Goal: Navigation & Orientation: Find specific page/section

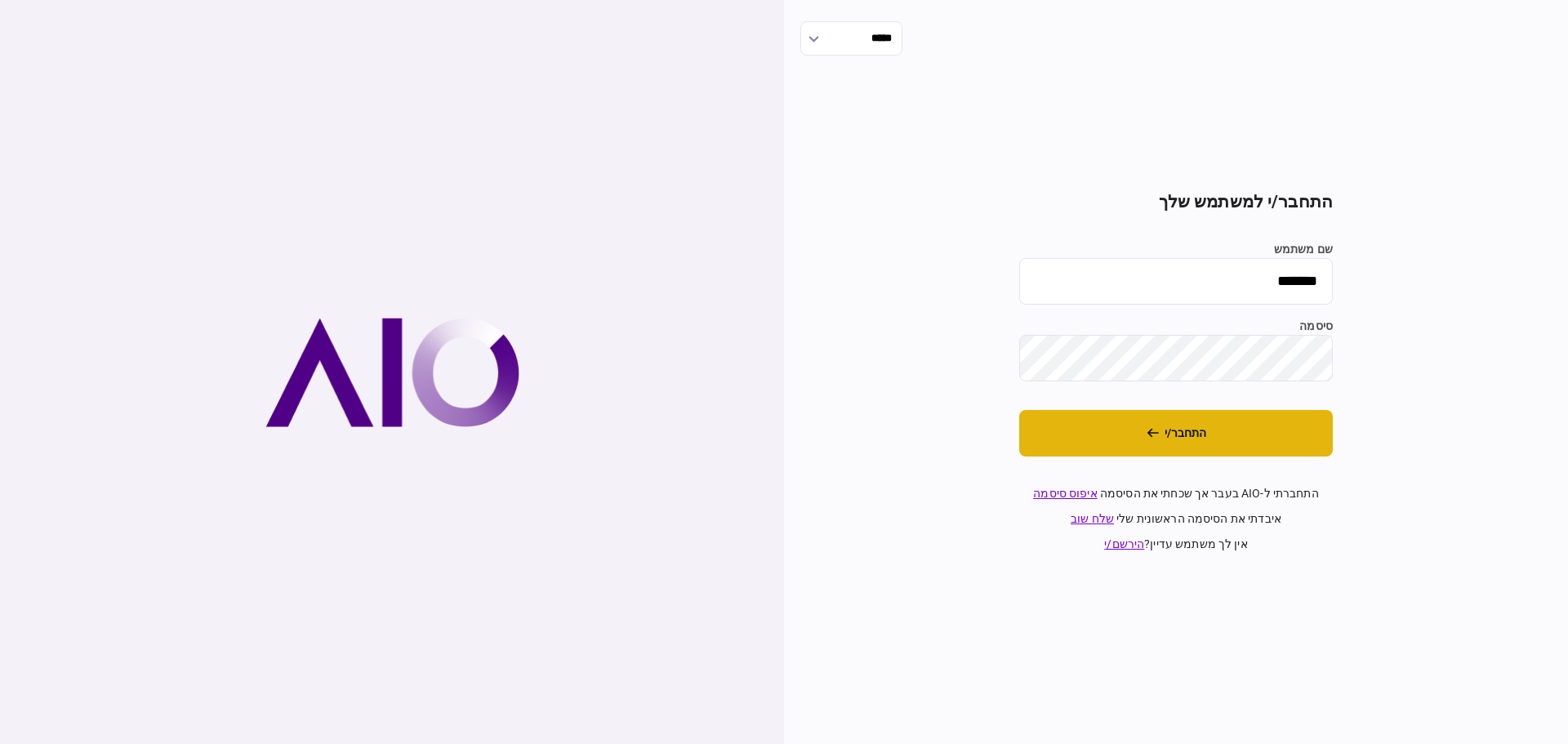
click at [1164, 431] on button "התחבר/י" at bounding box center [1176, 433] width 314 height 46
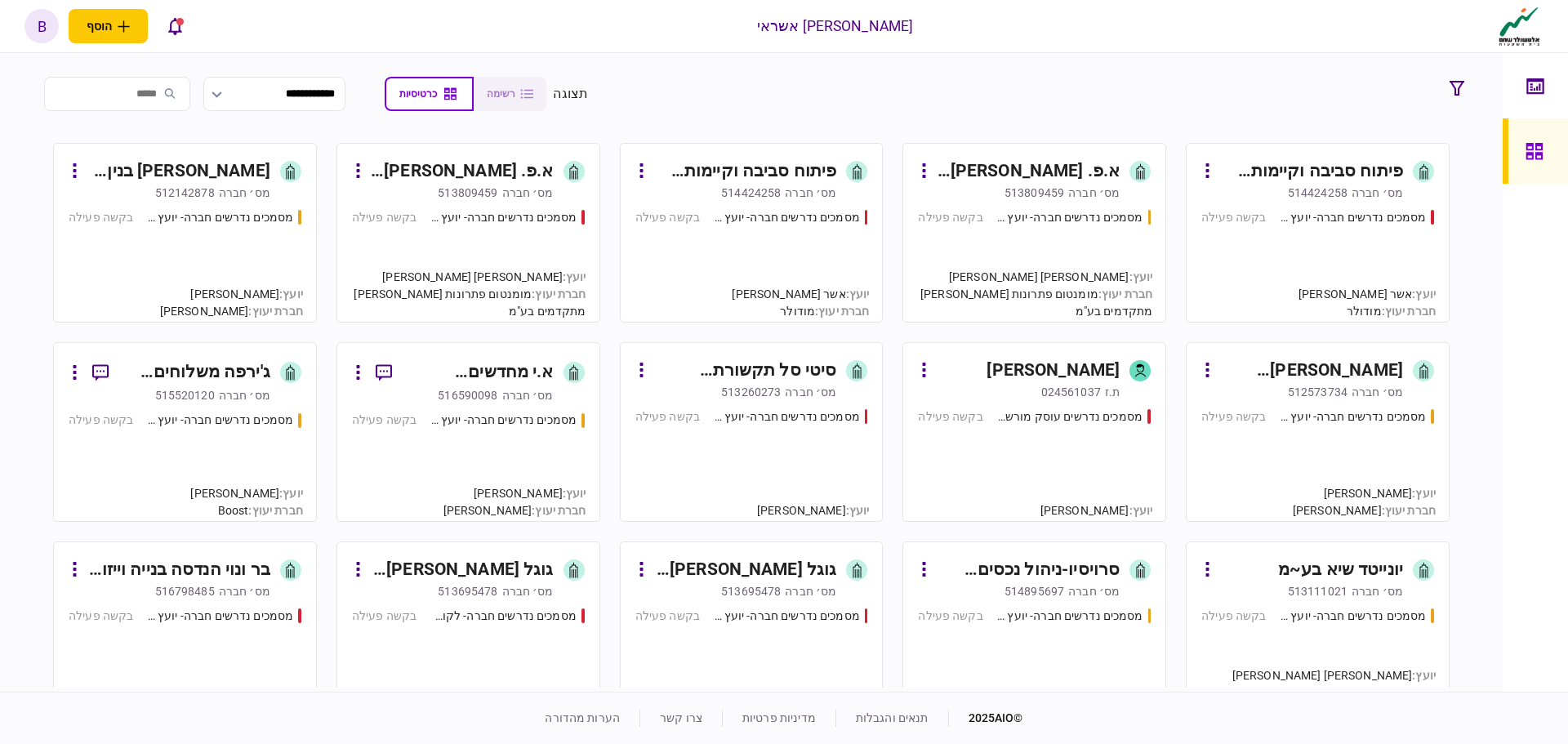
click at [131, 87] on input "search" at bounding box center [116, 94] width 146 height 34
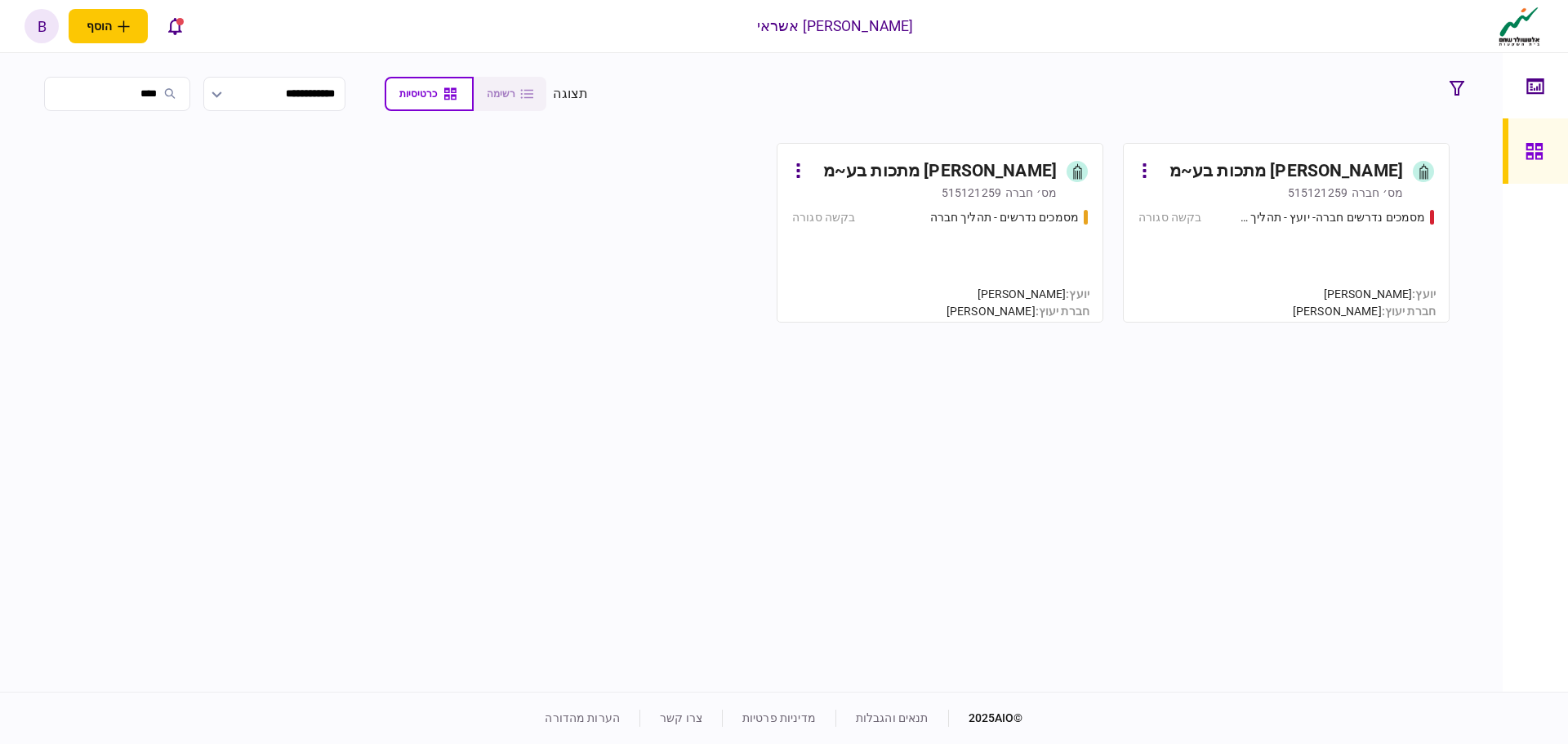
type input "****"
